Goal: Task Accomplishment & Management: Use online tool/utility

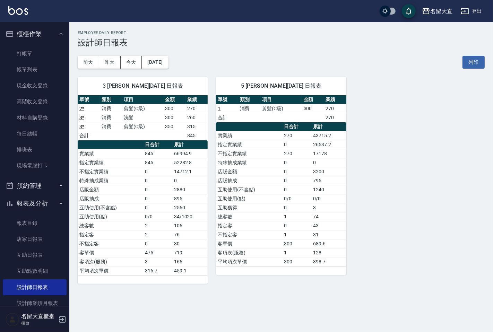
scroll to position [115, 0]
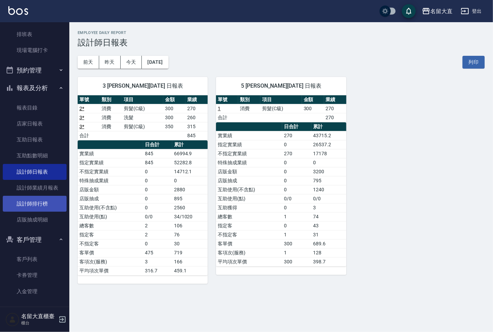
click at [42, 206] on link "設計師排行榜" at bounding box center [35, 204] width 64 height 16
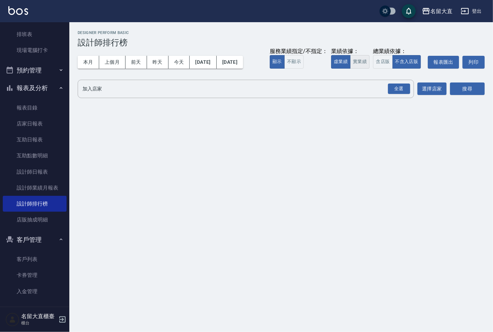
click at [353, 60] on button "實業績" at bounding box center [359, 62] width 19 height 14
click at [317, 85] on input "加入店家" at bounding box center [240, 89] width 319 height 12
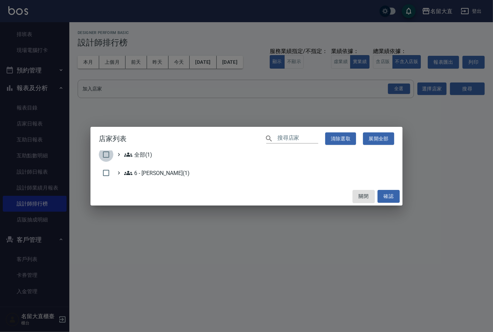
click at [108, 155] on input "checkbox" at bounding box center [106, 154] width 15 height 15
checkbox input "true"
drag, startPoint x: 393, startPoint y: 202, endPoint x: 392, endPoint y: 194, distance: 7.7
click at [393, 201] on button "確認" at bounding box center [388, 196] width 22 height 13
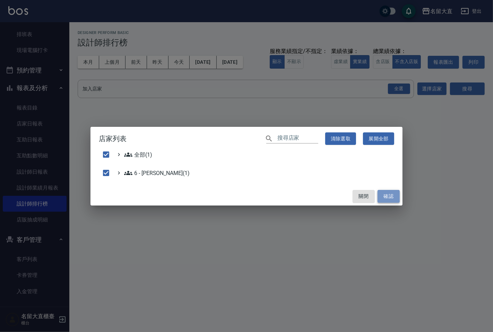
checkbox input "false"
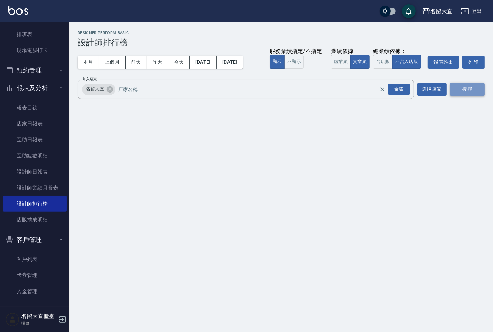
click at [465, 88] on button "搜尋" at bounding box center [467, 89] width 35 height 13
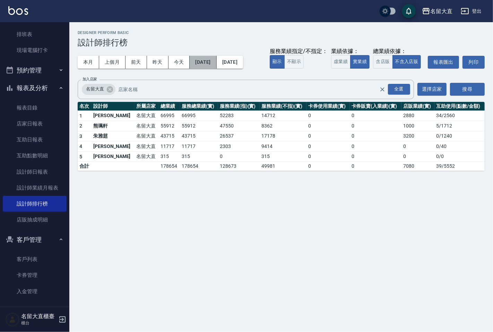
click at [216, 63] on button "[DATE]" at bounding box center [202, 62] width 27 height 13
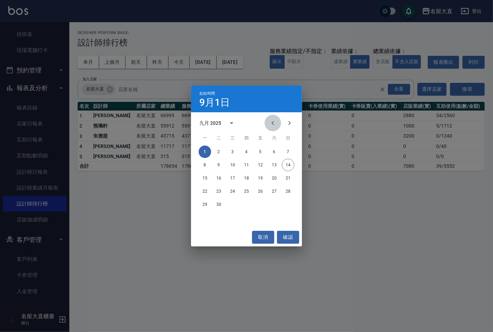
click at [278, 122] on button "Previous month" at bounding box center [272, 123] width 17 height 17
click at [260, 152] on button "1" at bounding box center [260, 151] width 12 height 12
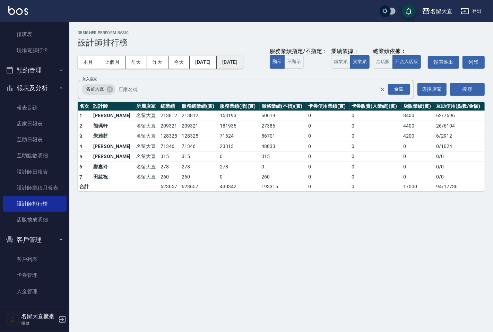
click at [243, 64] on button "[DATE]" at bounding box center [230, 62] width 26 height 13
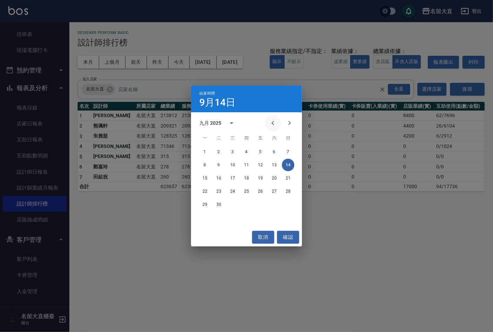
click at [270, 126] on icon "Previous month" at bounding box center [272, 123] width 8 height 8
click at [247, 175] on button "14" at bounding box center [246, 178] width 12 height 12
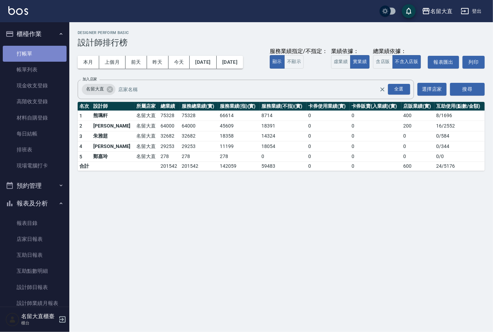
click at [43, 52] on link "打帳單" at bounding box center [35, 54] width 64 height 16
